Goal: Check status: Check status

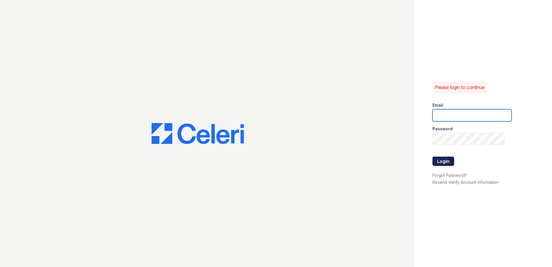
type input "XBecerra@trinity-pm.com"
click at [451, 163] on button "Login" at bounding box center [443, 160] width 22 height 9
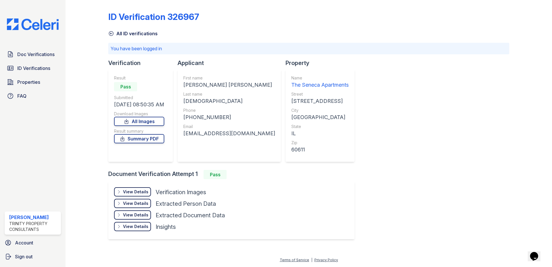
click at [137, 186] on div "View Details Details Hide Details Details Verification Images Face Open Documen…" at bounding box center [231, 210] width 246 height 58
click at [143, 195] on div "View Details Details" at bounding box center [132, 191] width 37 height 9
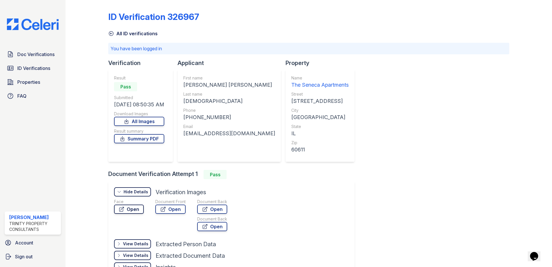
click at [127, 209] on link "Open" at bounding box center [129, 208] width 30 height 9
click at [16, 56] on link "Doc Verifications" at bounding box center [33, 54] width 56 height 12
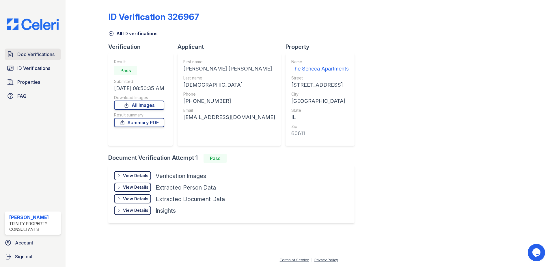
click at [43, 59] on link "Doc Verifications" at bounding box center [33, 54] width 56 height 12
